Goal: Task Accomplishment & Management: Manage account settings

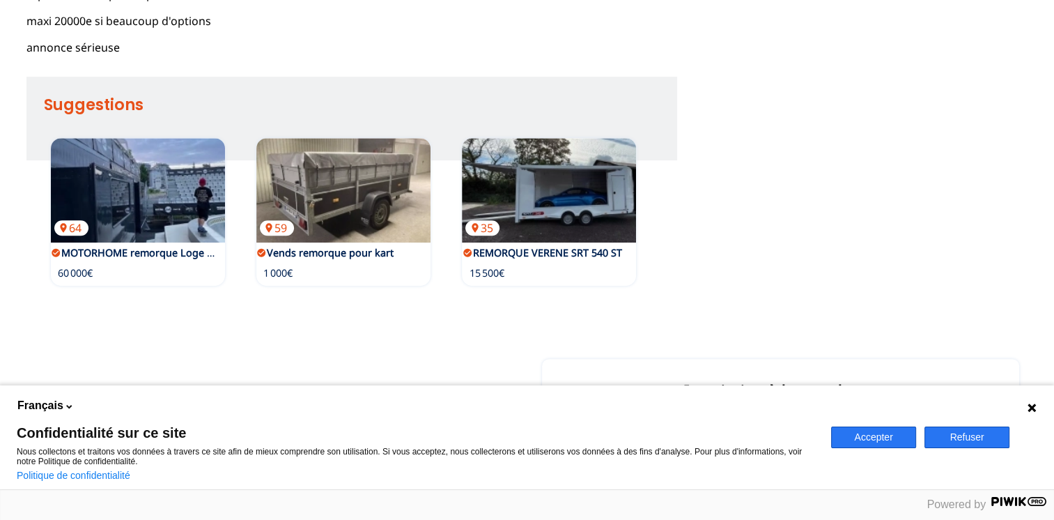
scroll to position [697, 0]
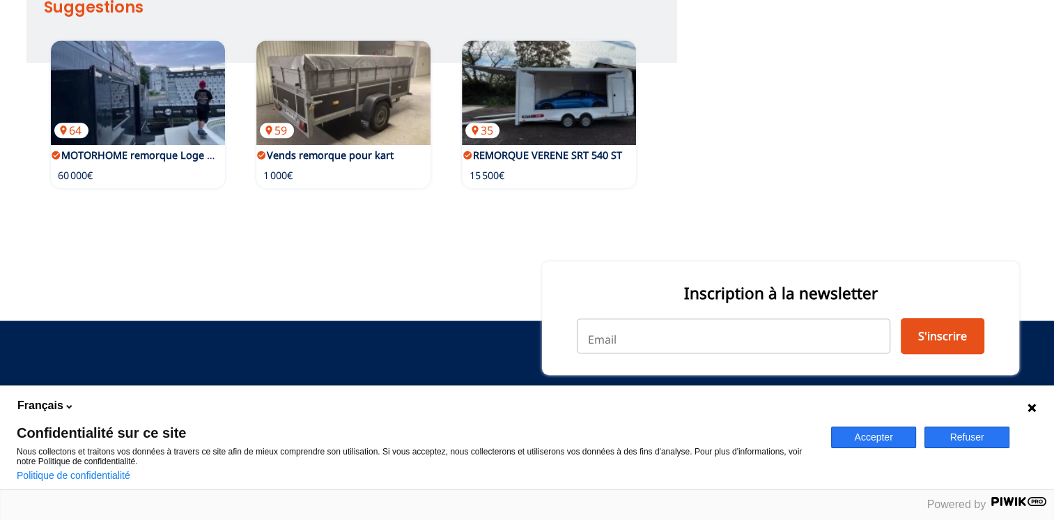
click at [966, 435] on button "Refuser" at bounding box center [966, 437] width 85 height 22
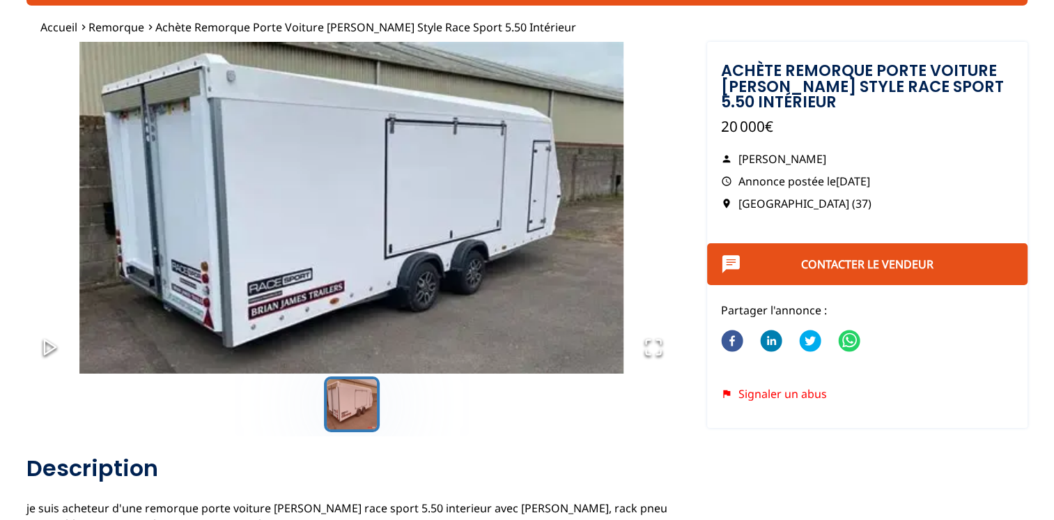
scroll to position [0, 0]
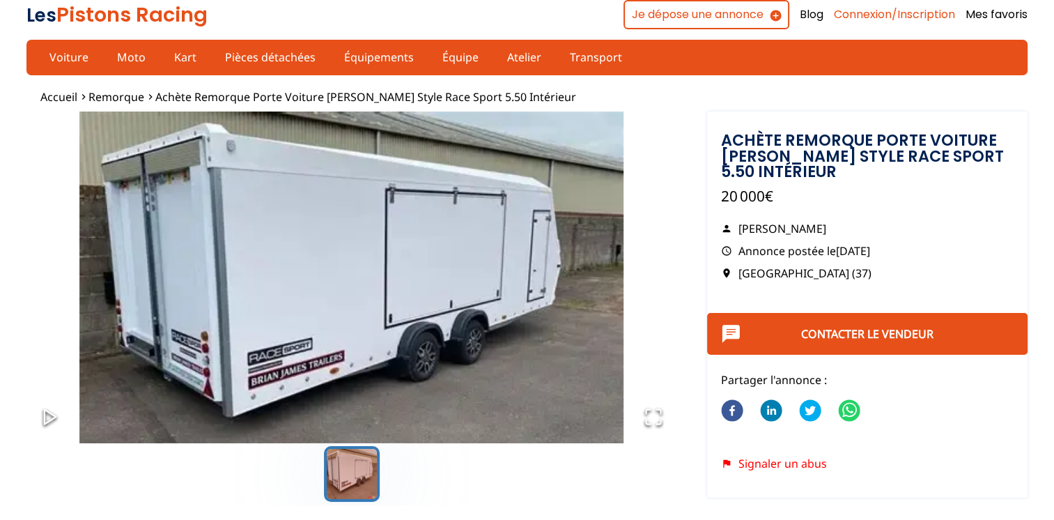
click at [885, 13] on link "Connexion/Inscription" at bounding box center [894, 14] width 121 height 15
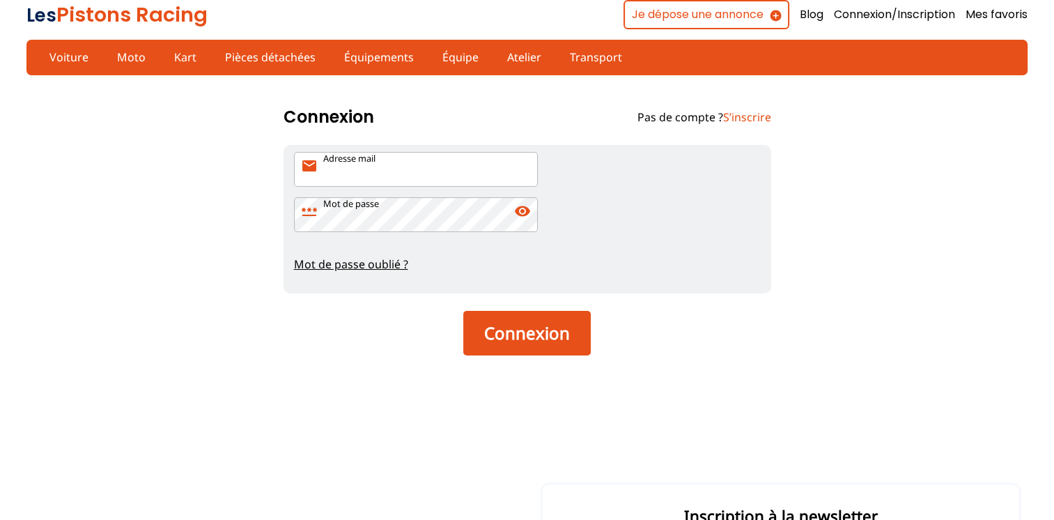
click at [406, 176] on input "Adresse mail mail" at bounding box center [416, 169] width 244 height 35
type input "[EMAIL_ADDRESS][DOMAIN_NAME]"
click at [463, 311] on button "Connexion" at bounding box center [526, 333] width 127 height 45
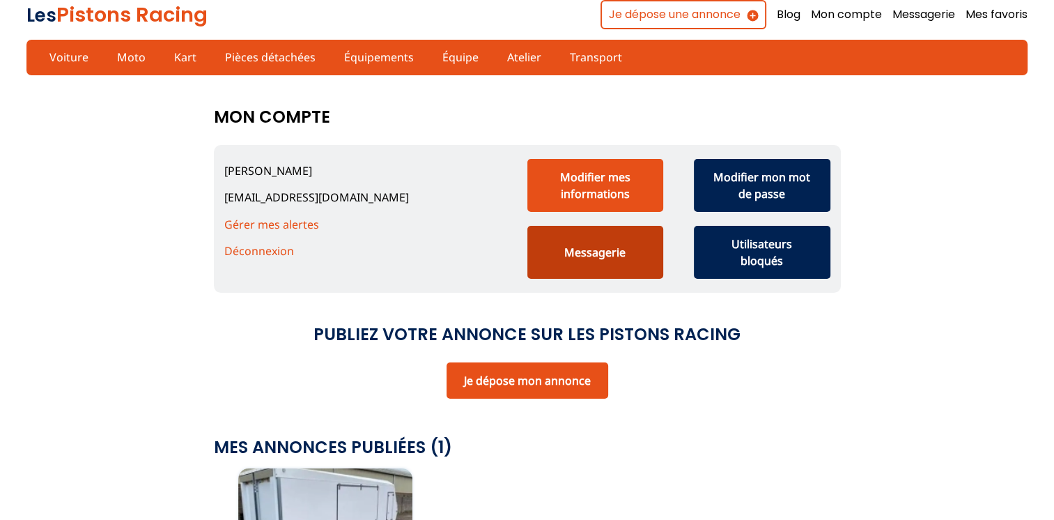
click at [616, 249] on button "Messagerie" at bounding box center [595, 252] width 137 height 53
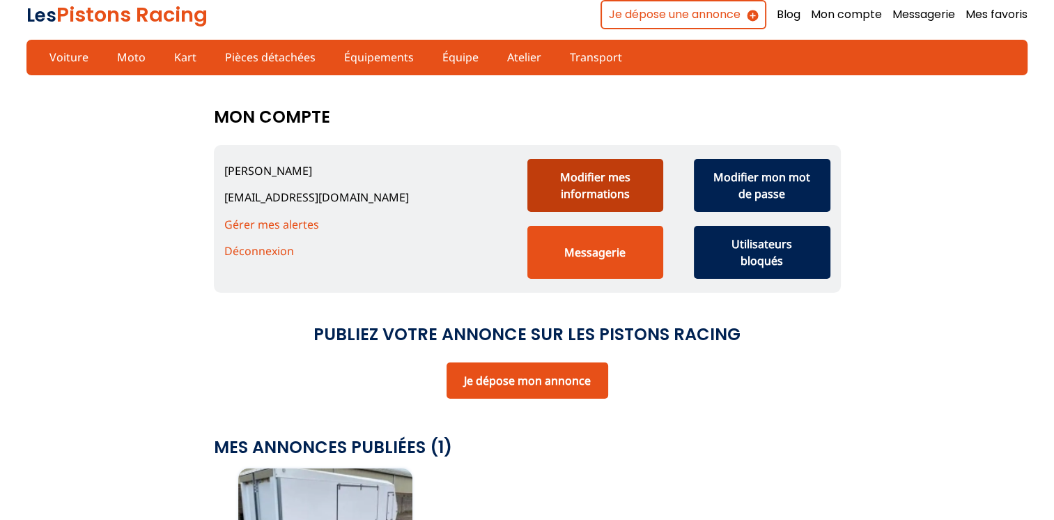
click at [575, 185] on button "Modifier mes informations" at bounding box center [595, 185] width 137 height 53
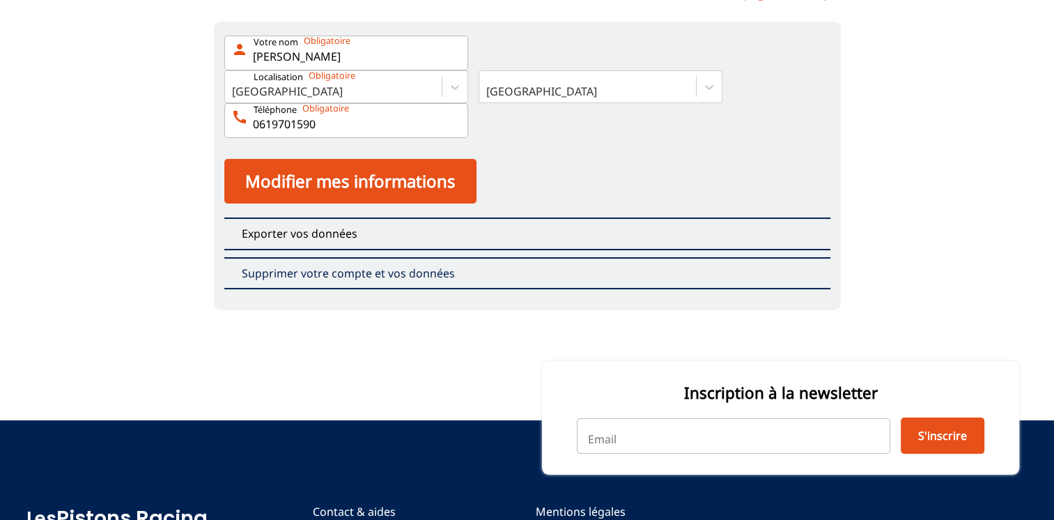
scroll to position [139, 0]
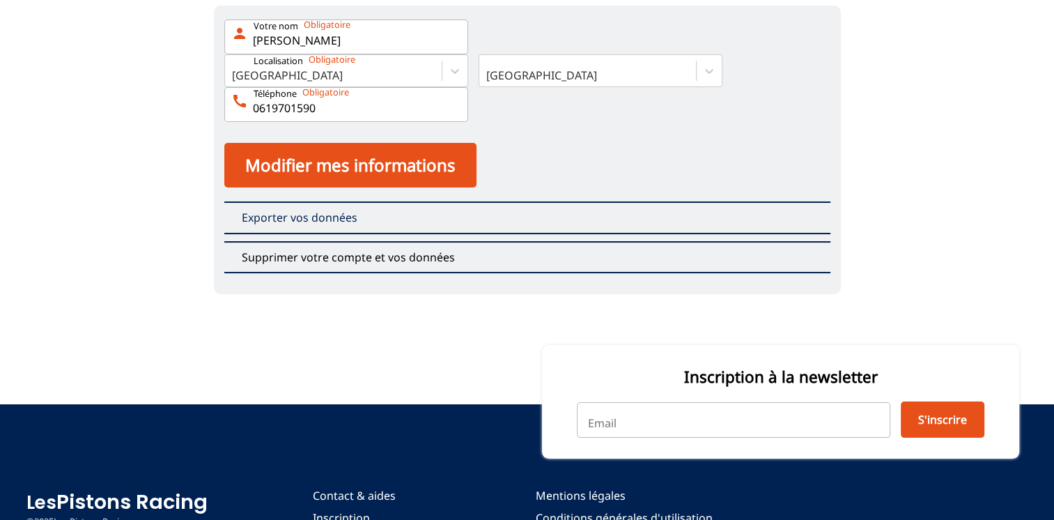
click at [414, 252] on link "Supprimer votre compte et vos données" at bounding box center [527, 257] width 606 height 32
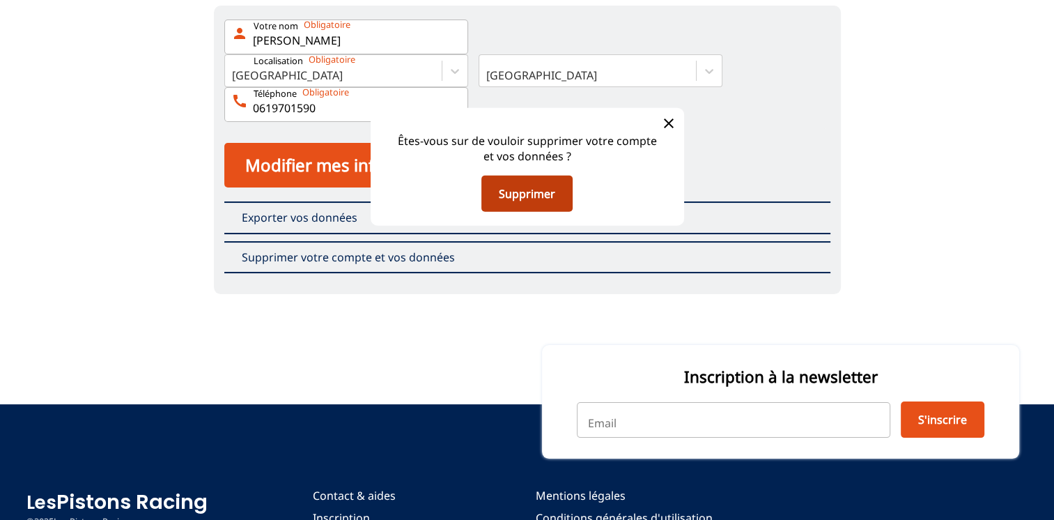
click at [526, 195] on button "Supprimer" at bounding box center [526, 193] width 91 height 36
